Goal: Browse casually: Explore the website without a specific task or goal

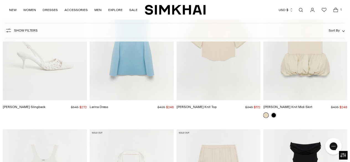
scroll to position [6251, 0]
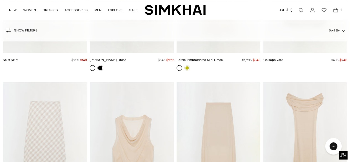
scroll to position [1445, 0]
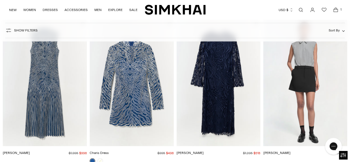
scroll to position [763, 0]
